Goal: Task Accomplishment & Management: Use online tool/utility

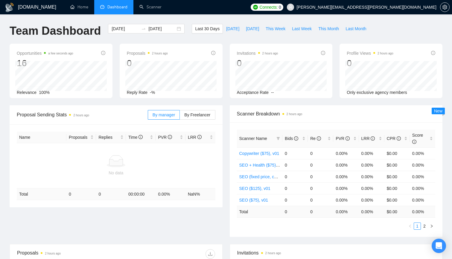
click at [419, 22] on div "GigRadar.io Home Dashboard Scanner Connects: 0 marcus.wetzler@gmx.net Team Dash…" at bounding box center [226, 196] width 452 height 393
